Goal: Communication & Community: Ask a question

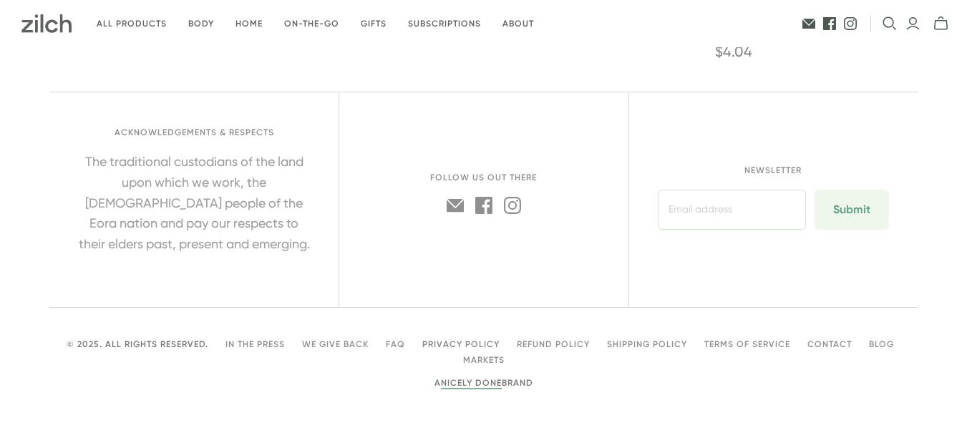
scroll to position [1956, 0]
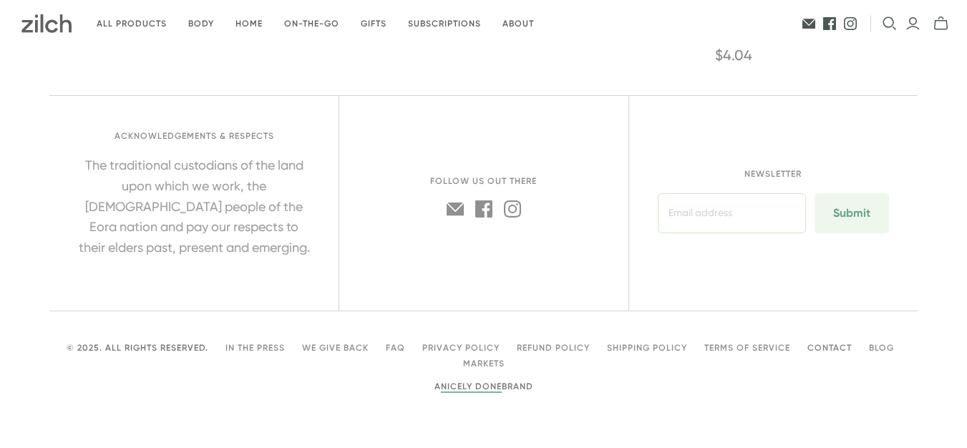
click at [830, 344] on link "Contact" at bounding box center [829, 348] width 44 height 10
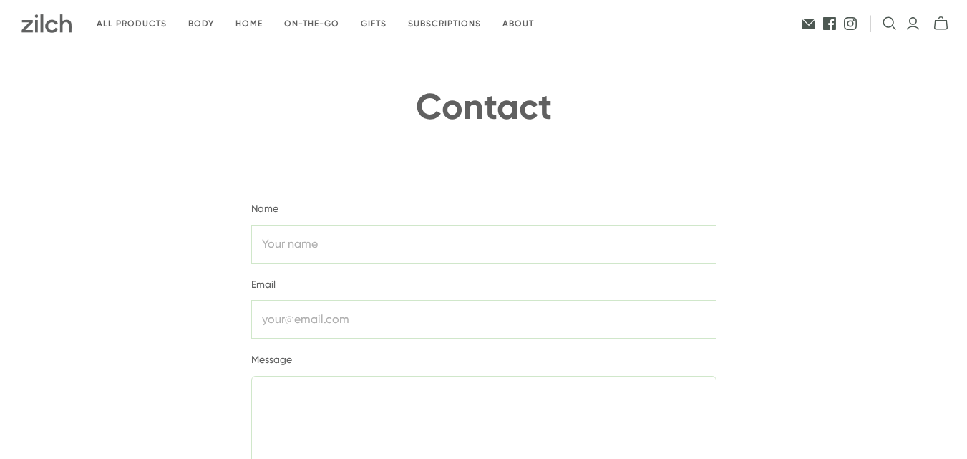
type input "[PERSON_NAME]"
click at [384, 319] on input "text" at bounding box center [483, 319] width 465 height 39
type input "[EMAIL_ADDRESS][DOMAIN_NAME]"
click at [397, 403] on textarea at bounding box center [483, 451] width 465 height 150
paste textarea "Hello Sales, We are interested in purchasing some of your products to [GEOGRAPH…"
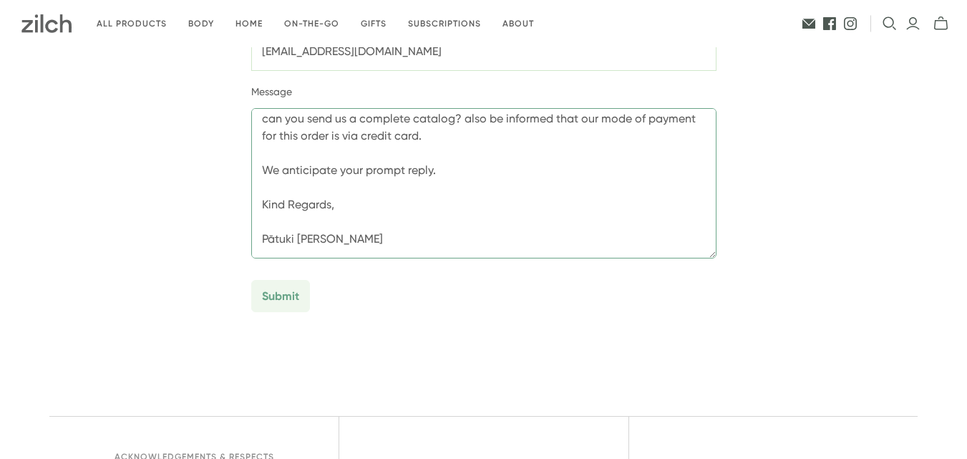
scroll to position [278, 0]
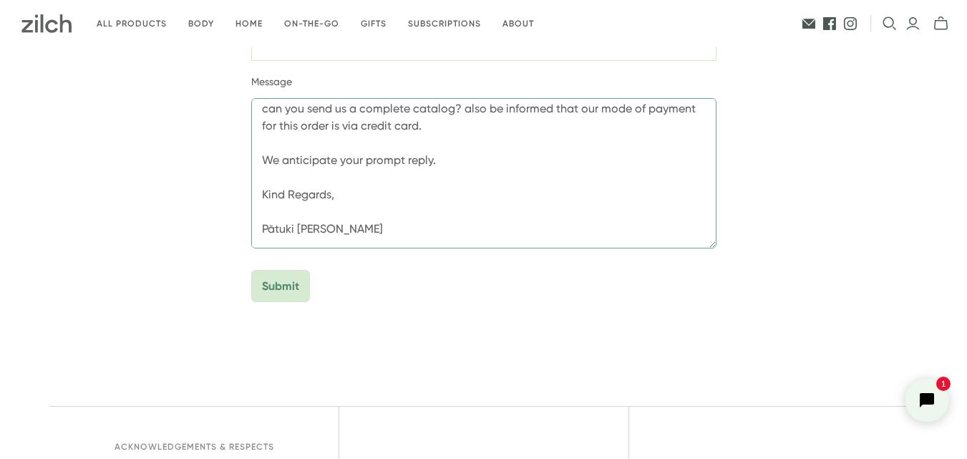
type textarea "Hello Sales, We are interested in purchasing some of your products to [GEOGRAPH…"
click at [298, 288] on input "Submit" at bounding box center [280, 286] width 59 height 32
